Goal: Find specific page/section: Find specific page/section

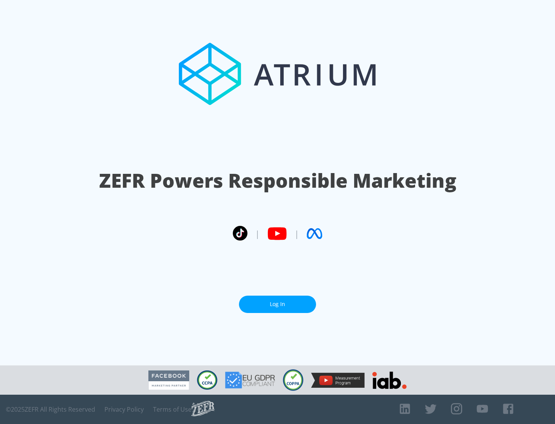
click at [277, 304] on link "Log In" at bounding box center [277, 304] width 77 height 17
